Goal: Information Seeking & Learning: Understand process/instructions

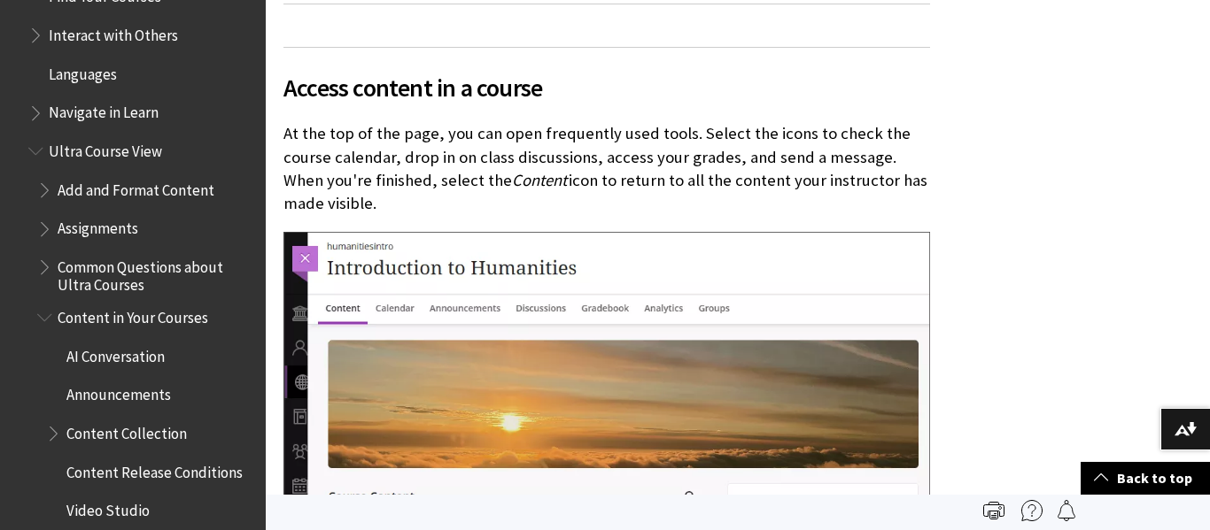
scroll to position [1952, 0]
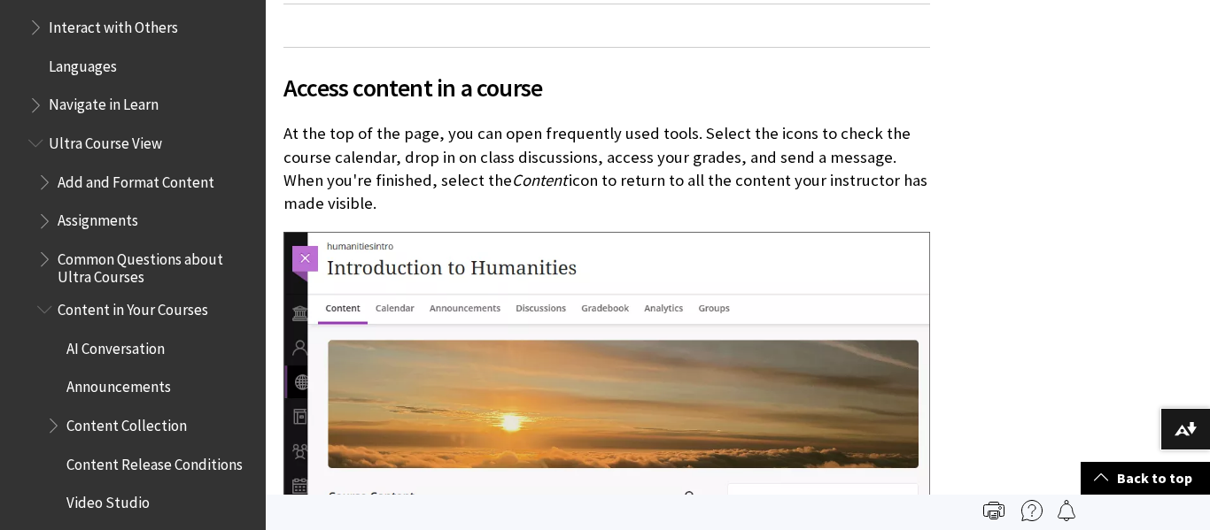
click at [49, 217] on span "Book outline for Blackboard Learn Help" at bounding box center [46, 217] width 19 height 22
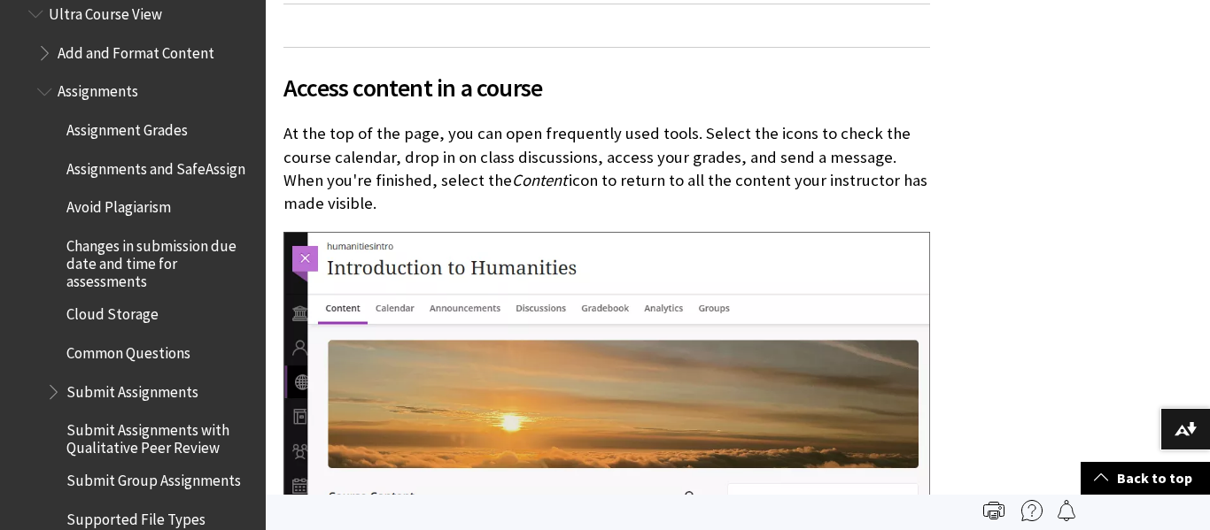
scroll to position [2082, 0]
click at [163, 137] on span "Assignment Grades" at bounding box center [126, 126] width 121 height 24
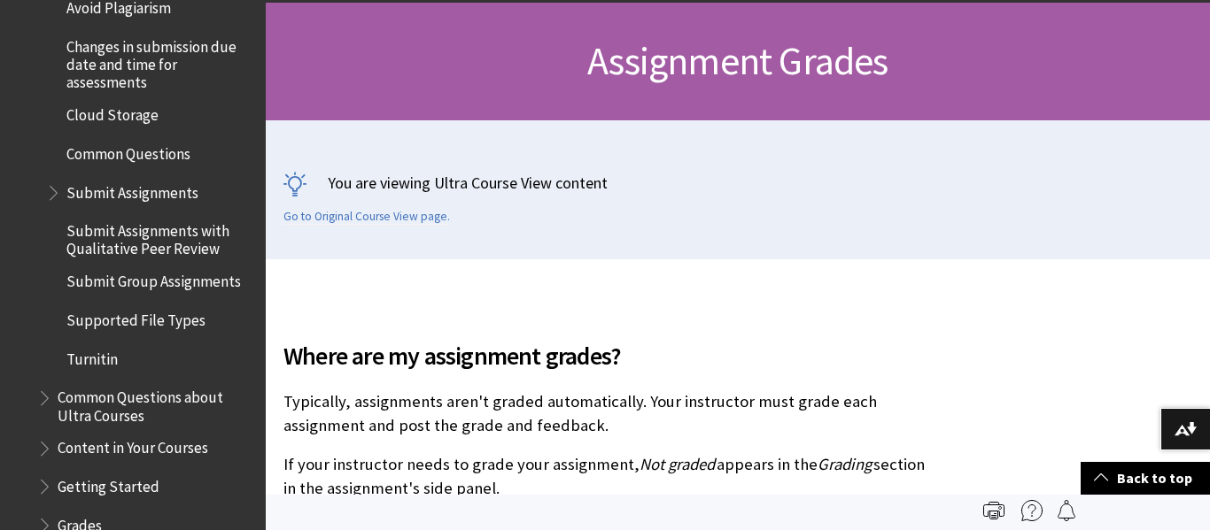
scroll to position [2302, 0]
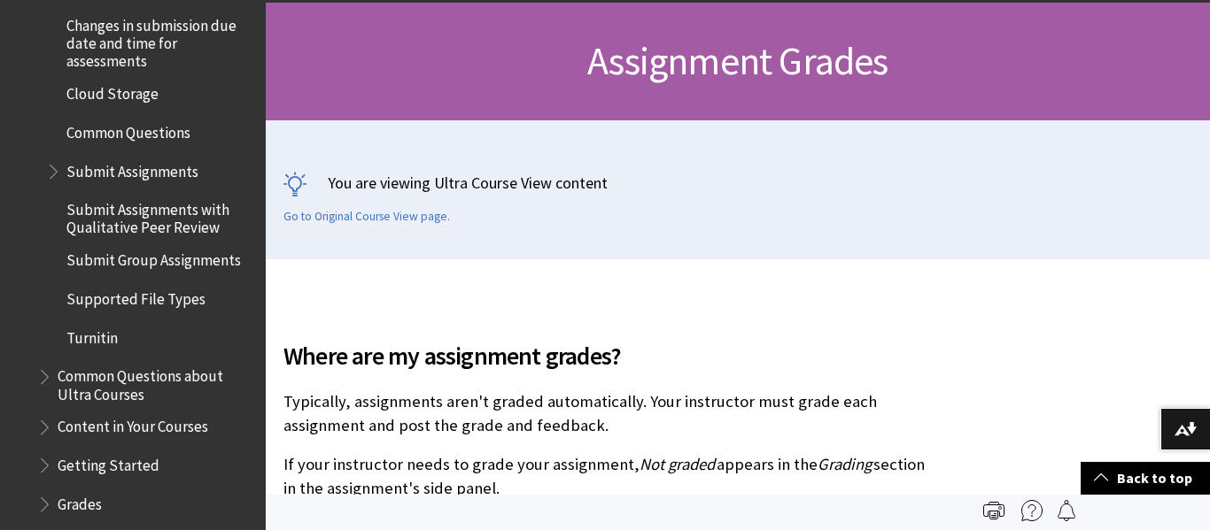
click at [154, 174] on span "Submit Assignments" at bounding box center [132, 169] width 132 height 24
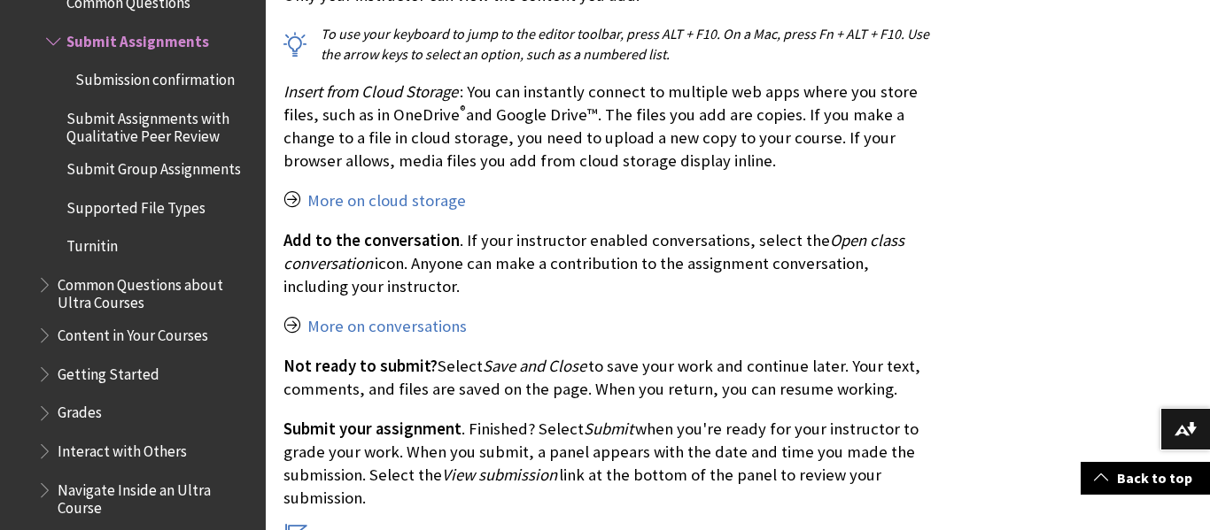
scroll to position [9930, 0]
